Goal: Task Accomplishment & Management: Use online tool/utility

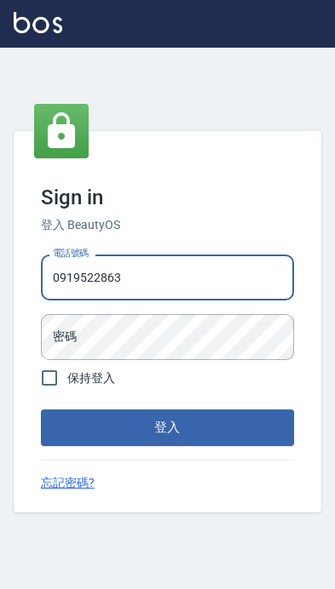
type input "0919522863"
click at [167, 444] on button "登入" at bounding box center [167, 428] width 253 height 36
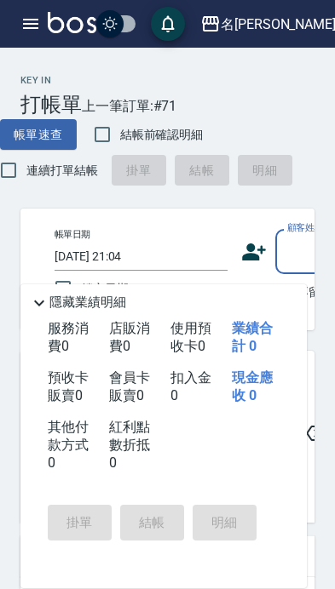
click at [298, 15] on div "名留仁二" at bounding box center [278, 24] width 115 height 21
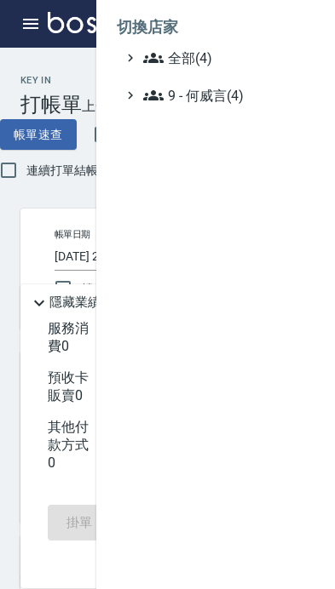
click at [241, 100] on span "9 - 何威言(4)" at bounding box center [225, 95] width 164 height 20
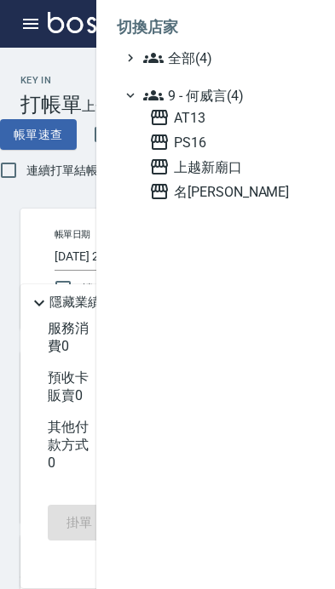
click at [221, 120] on span "AT13" at bounding box center [228, 117] width 158 height 20
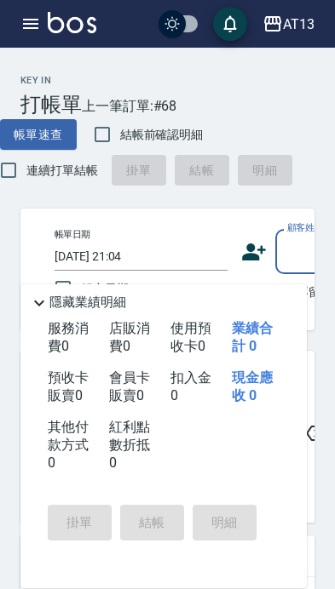
click at [35, 19] on icon "button" at bounding box center [30, 24] width 15 height 10
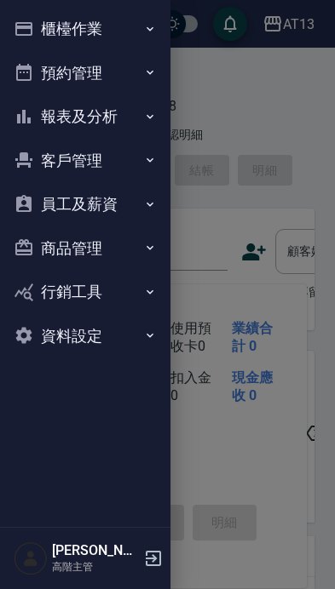
click at [151, 114] on icon "button" at bounding box center [150, 117] width 14 height 14
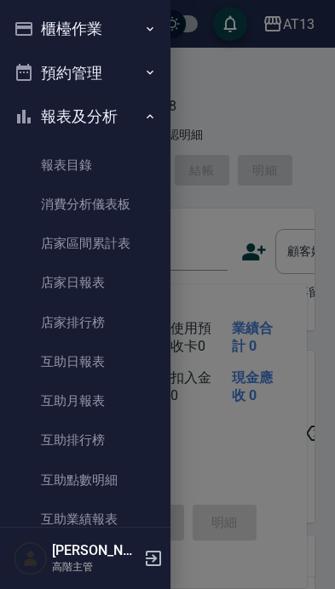
click at [114, 280] on link "店家日報表" at bounding box center [85, 282] width 157 height 39
